Goal: Task Accomplishment & Management: Use online tool/utility

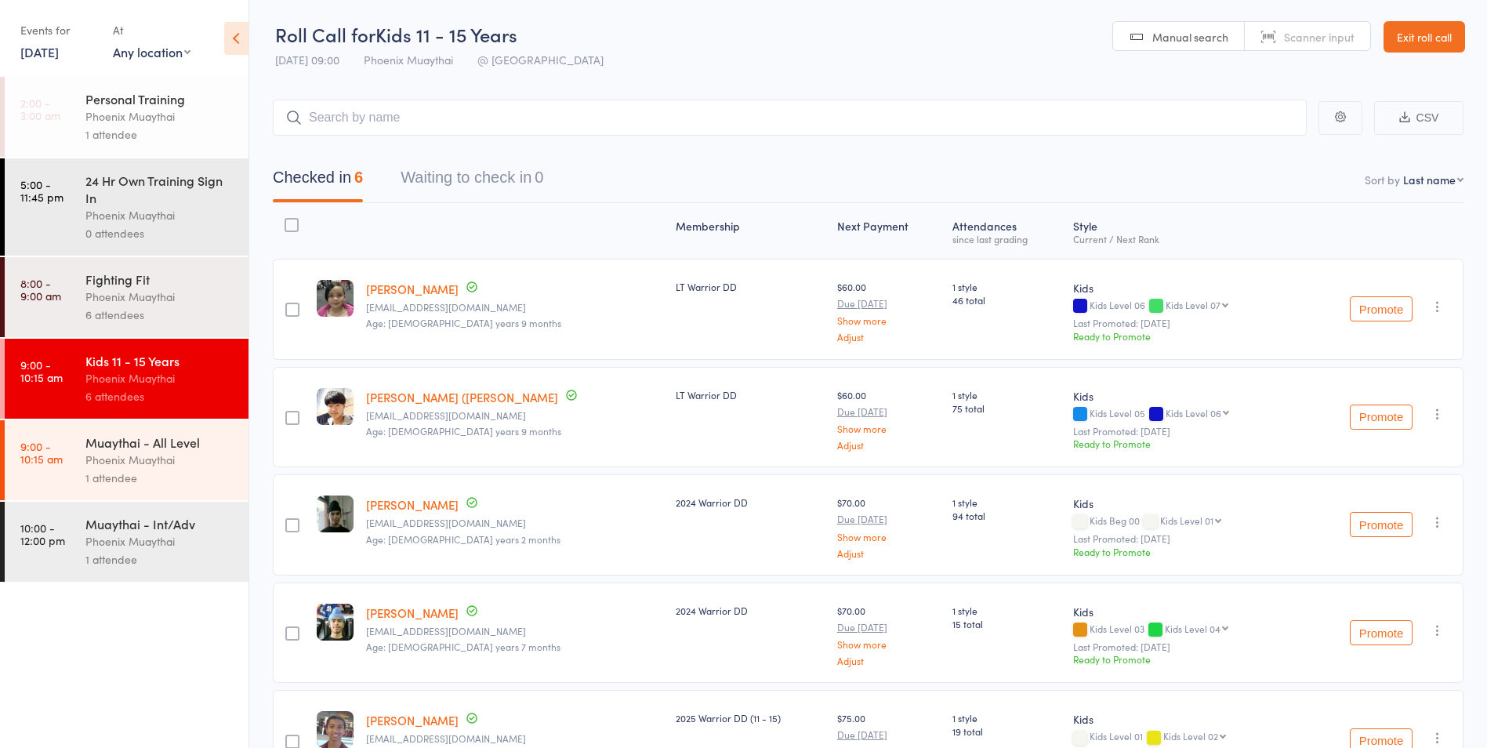
click at [144, 498] on div "Muaythai - All Level Phoenix Muaythai 1 attendee" at bounding box center [166, 460] width 163 height 80
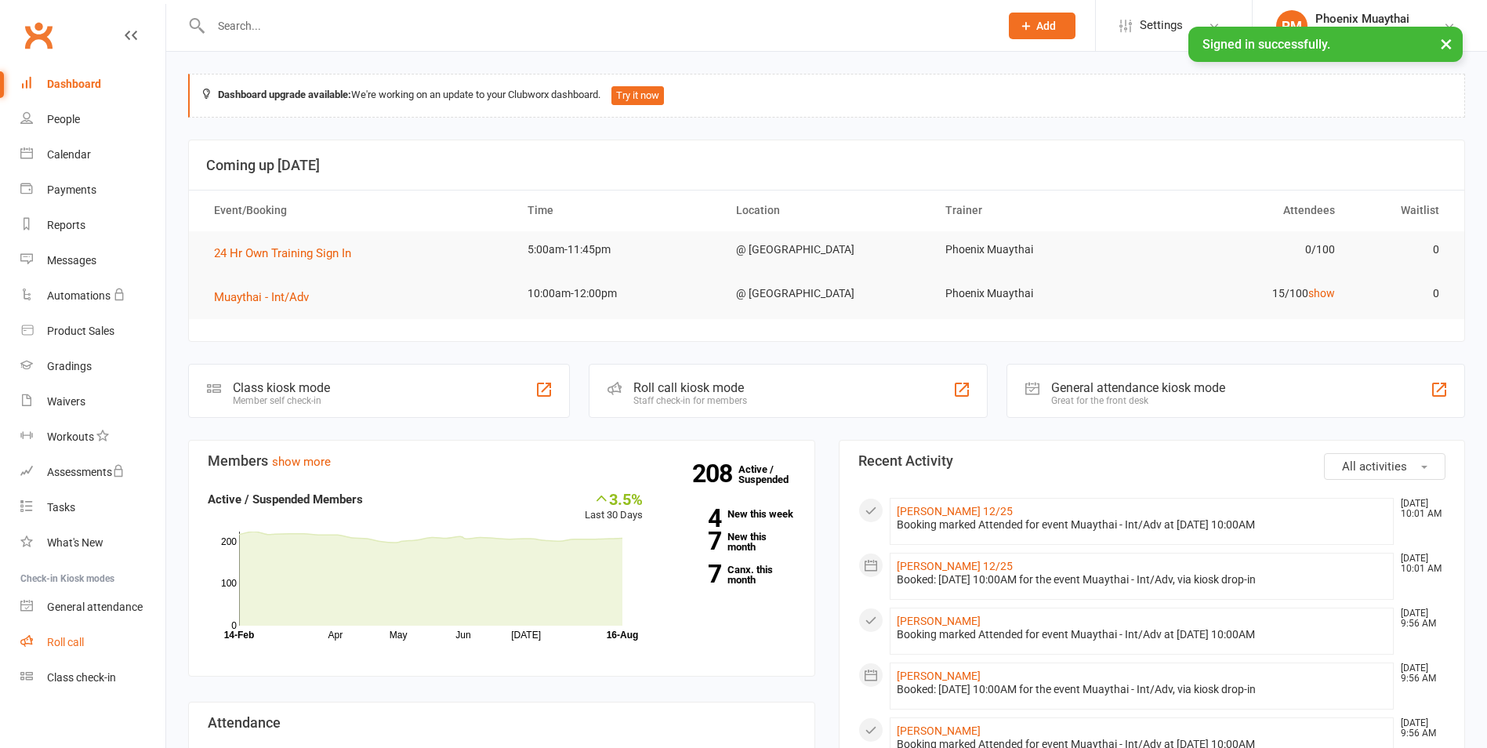
click at [71, 639] on div "Roll call" at bounding box center [65, 642] width 37 height 13
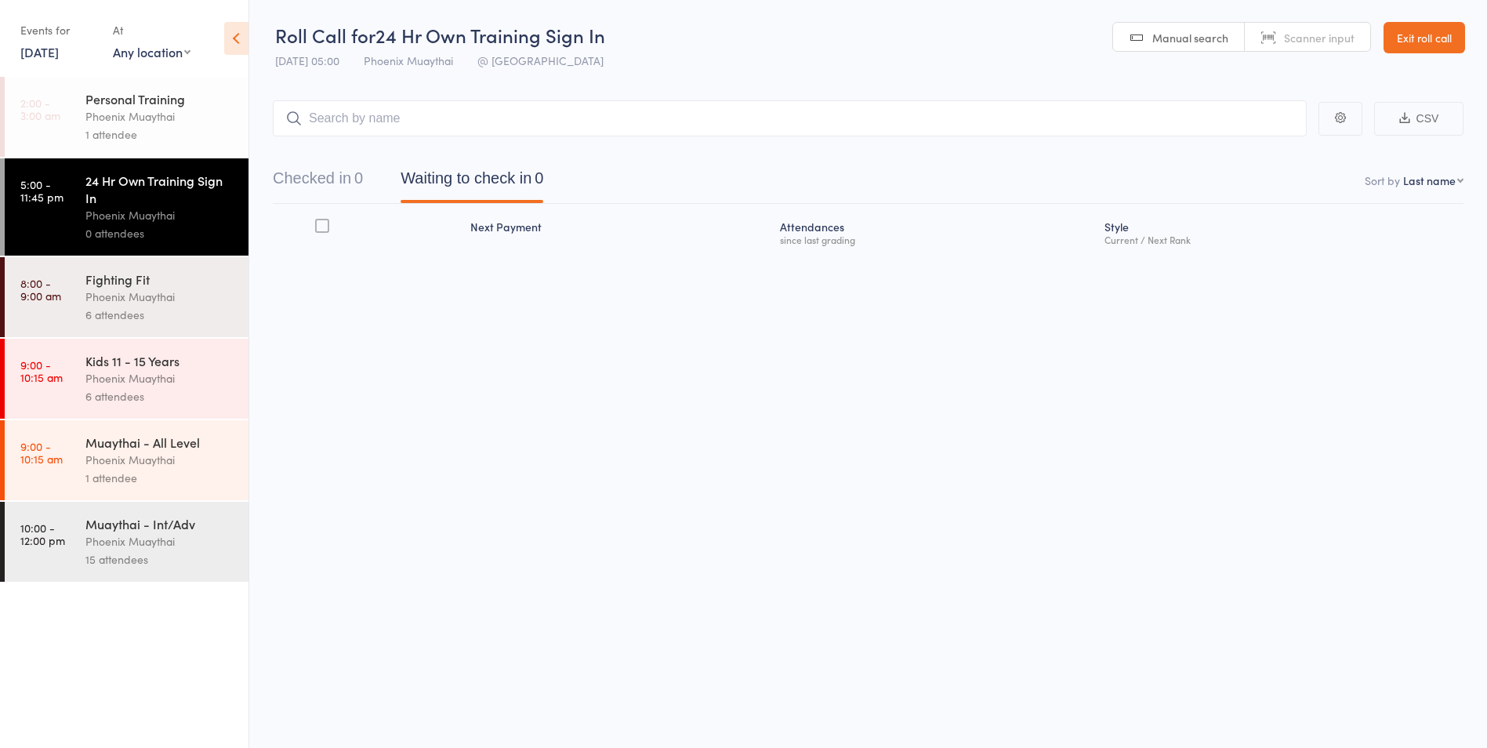
click at [139, 545] on div "Phoenix Muaythai" at bounding box center [160, 541] width 150 height 18
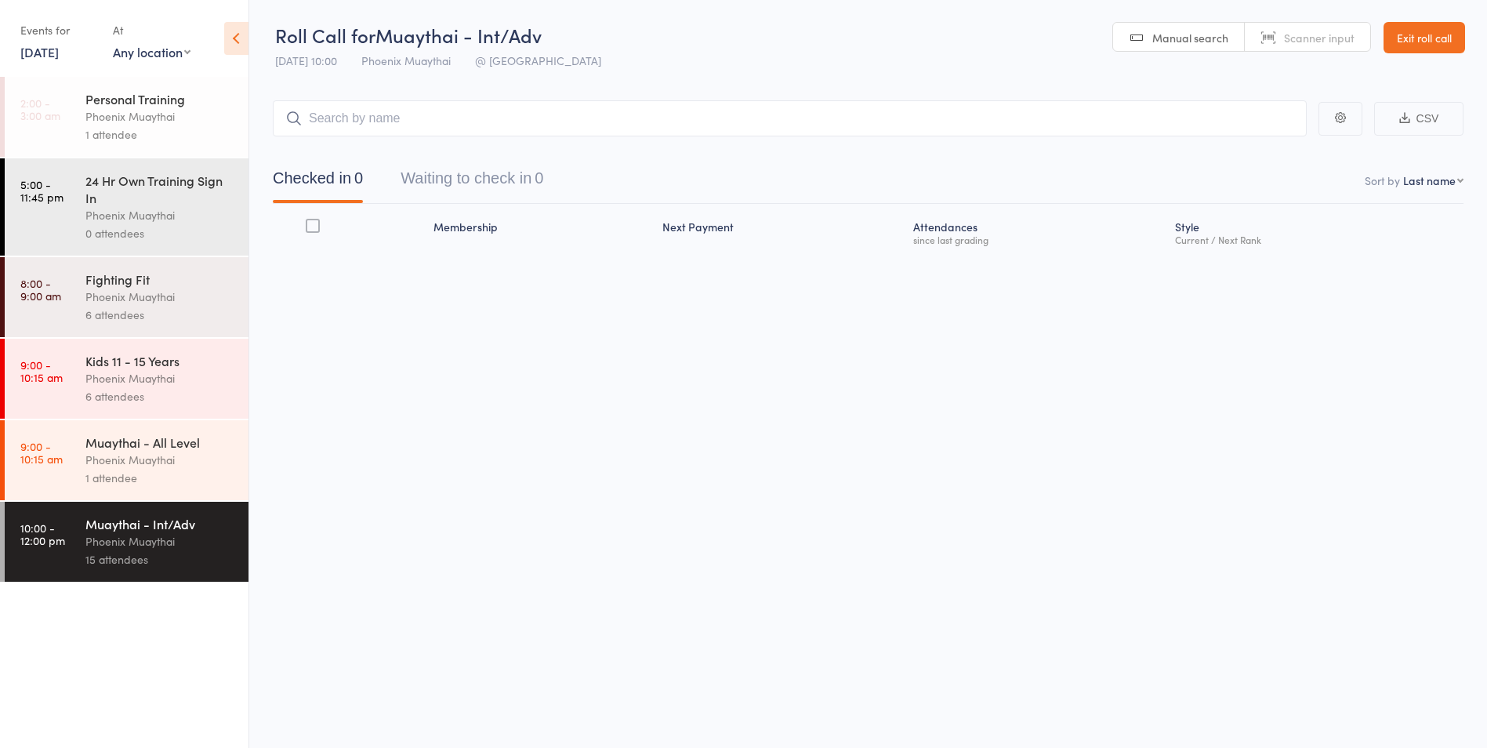
click at [146, 488] on div "Muaythai - All Level Phoenix Muaythai 1 attendee" at bounding box center [166, 460] width 163 height 80
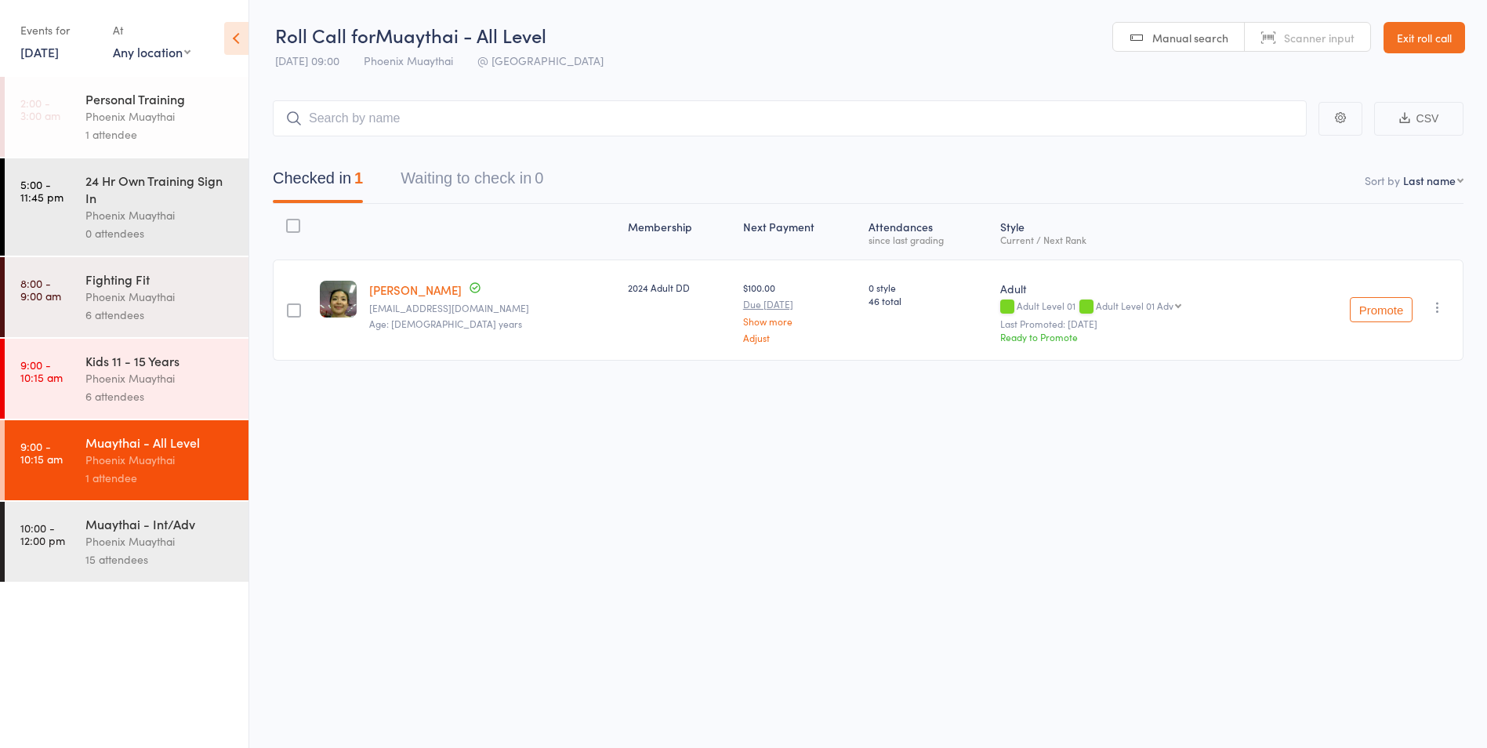
click at [215, 383] on div "Phoenix Muaythai" at bounding box center [160, 378] width 150 height 18
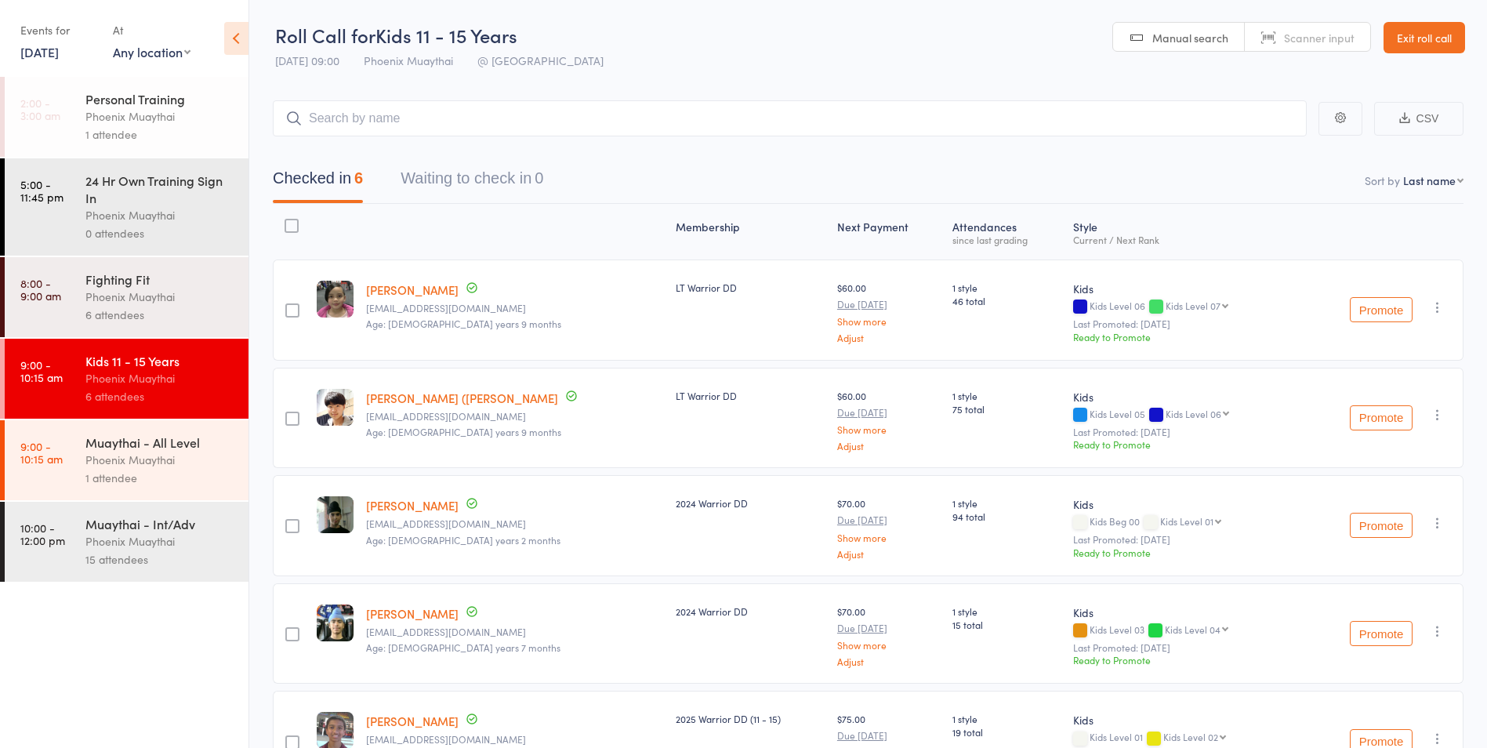
click at [1429, 25] on link "Exit roll call" at bounding box center [1424, 37] width 82 height 31
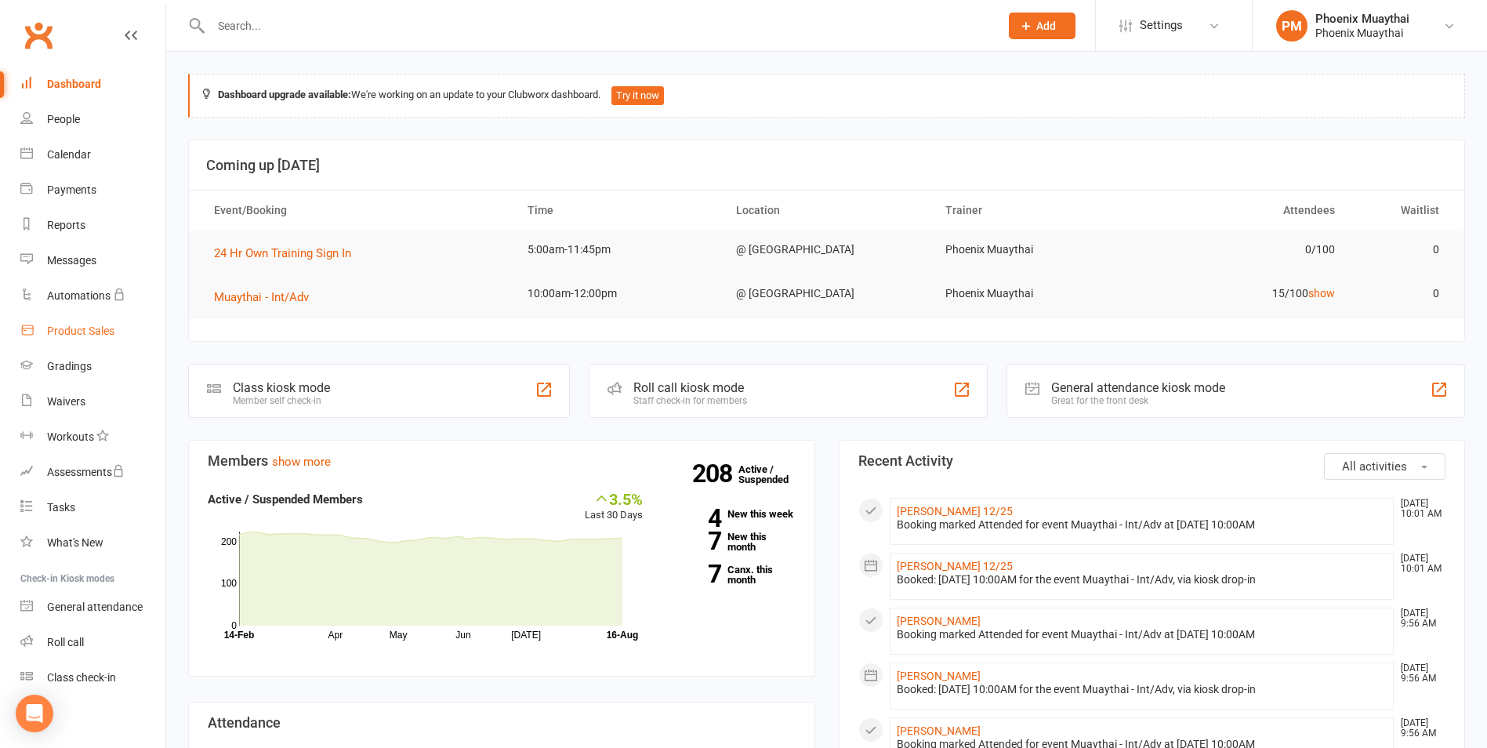
click at [110, 334] on div "Product Sales" at bounding box center [80, 330] width 67 height 13
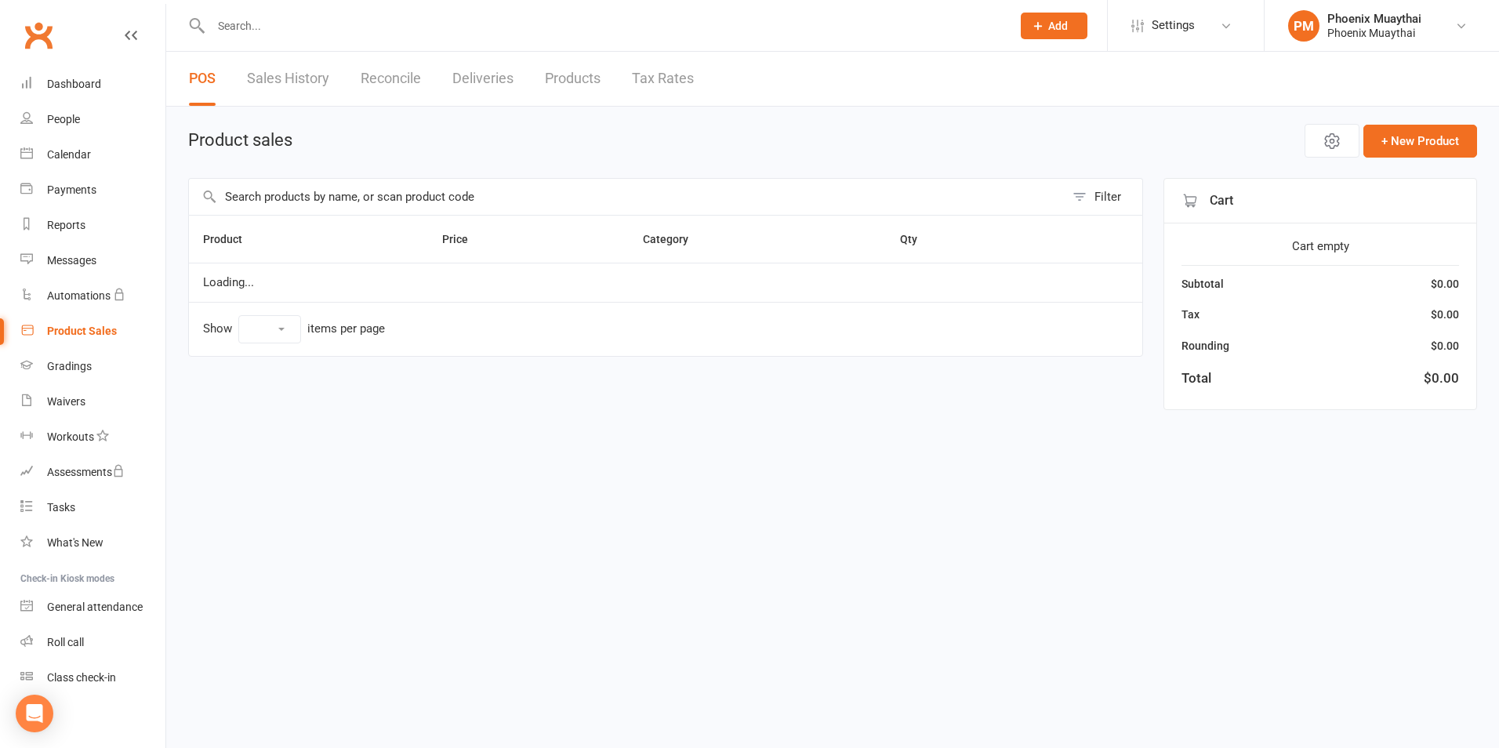
select select "100"
click at [273, 199] on input "text" at bounding box center [626, 197] width 875 height 36
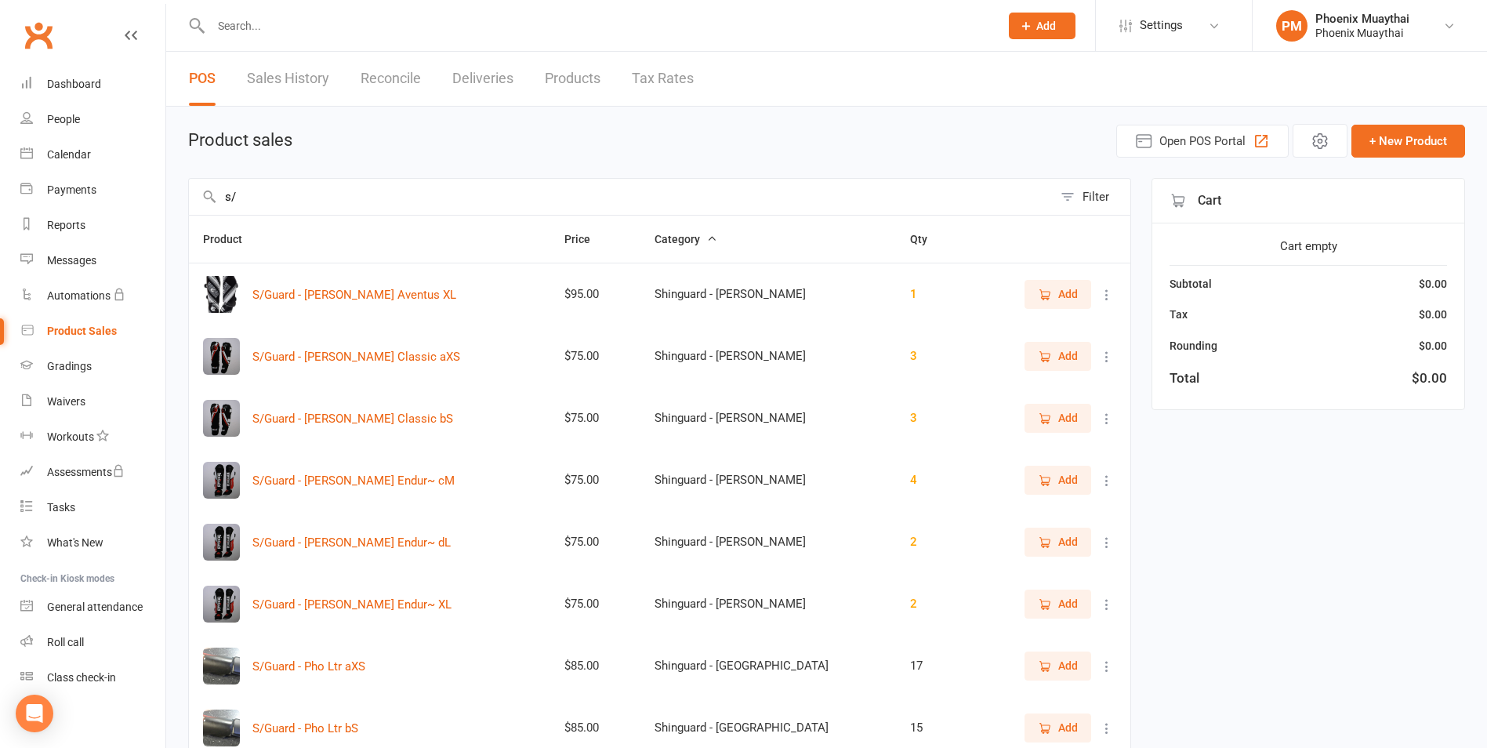
type input "s"
